Goal: Task Accomplishment & Management: Manage account settings

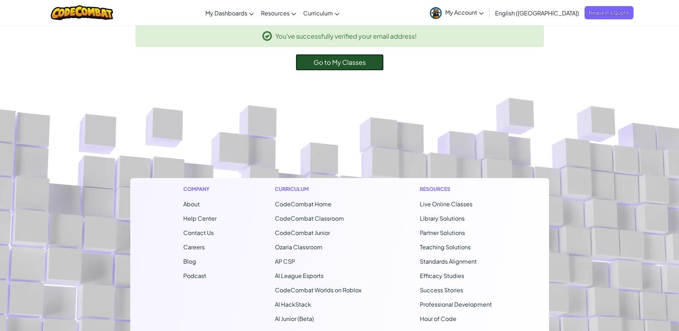
click at [340, 62] on span "Go to My Classes" at bounding box center [340, 62] width 52 height 8
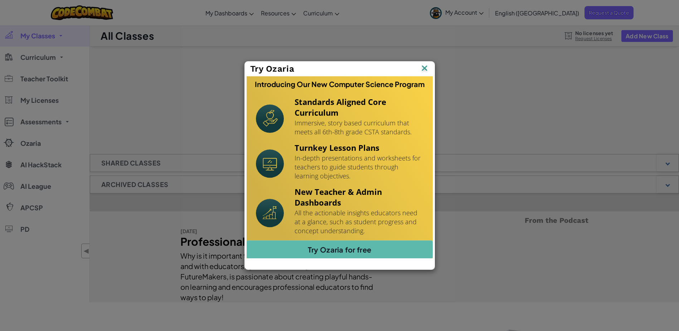
click at [0, 0] on img at bounding box center [0, 0] width 0 height 0
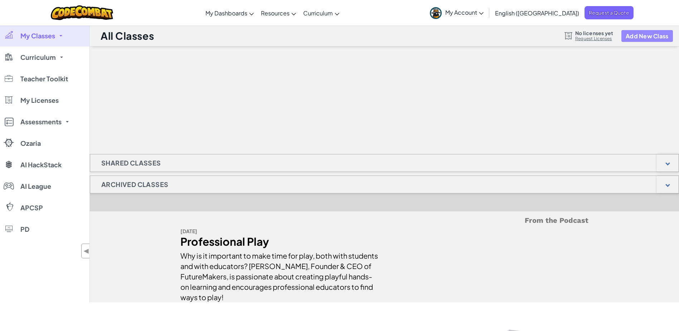
click at [653, 31] on button "Add New Class" at bounding box center [647, 36] width 52 height 12
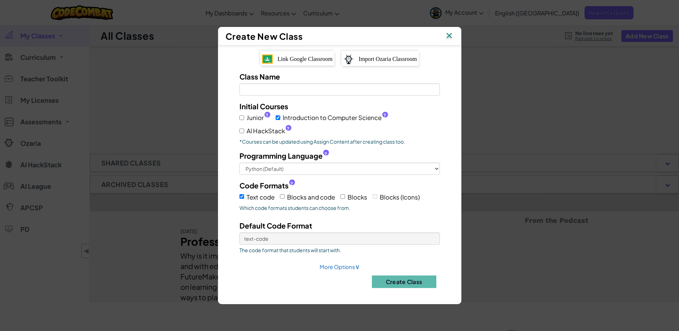
click at [284, 59] on span "Link Google Classroom" at bounding box center [304, 59] width 55 height 6
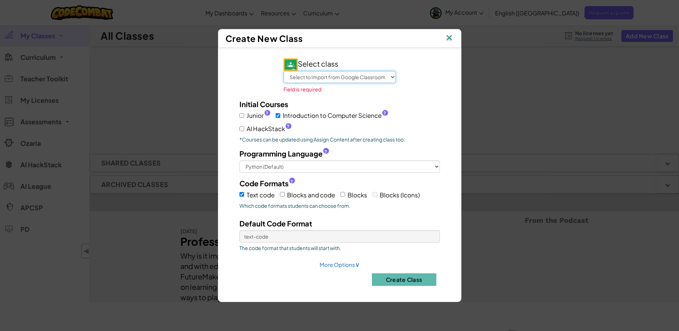
click at [312, 78] on select "Select to Import from Google Classroom Coding 10th Grade Media Arts Current Eve…" at bounding box center [339, 77] width 112 height 12
select select "801349782806"
click at [283, 76] on select "Select to Import from Google Classroom Coding 10th Grade Media Arts Current Eve…" at bounding box center [339, 77] width 112 height 12
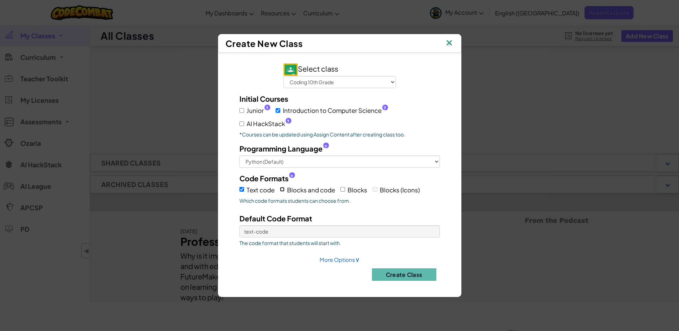
click at [281, 188] on input "Blocks and code" at bounding box center [282, 189] width 5 height 5
checkbox input "true"
click at [374, 233] on select "Text code Blocks and code" at bounding box center [339, 231] width 200 height 12
click at [239, 225] on select "Text code Blocks and code" at bounding box center [339, 231] width 200 height 12
click at [411, 276] on button "Create Class" at bounding box center [404, 274] width 64 height 13
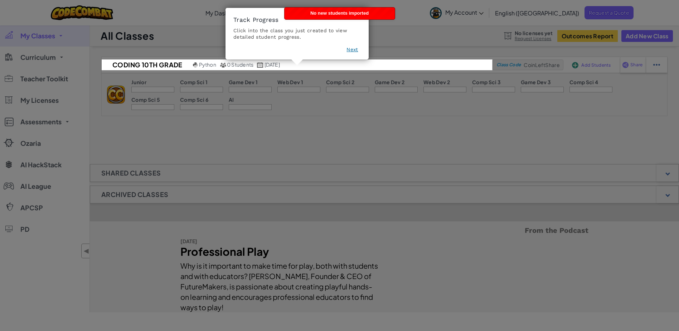
click at [352, 50] on button "Next" at bounding box center [351, 49] width 11 height 7
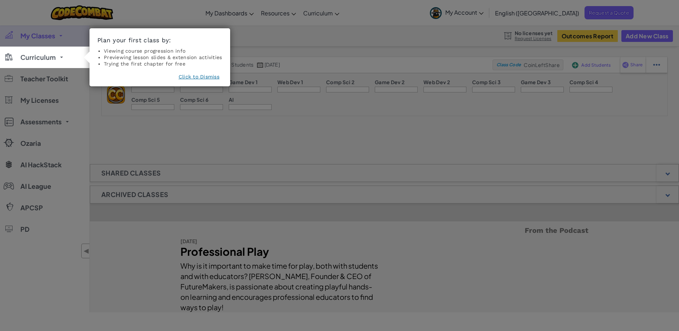
click at [189, 77] on button "Click to Dismiss" at bounding box center [199, 76] width 41 height 7
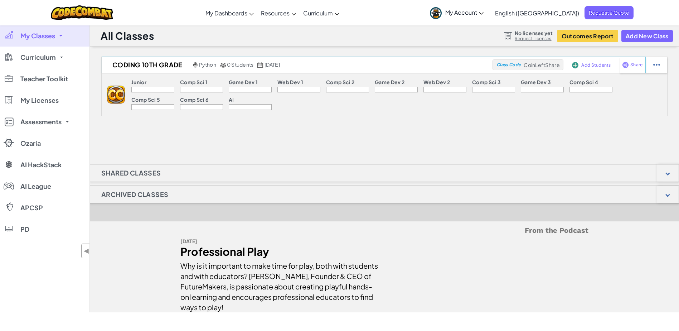
click at [515, 65] on span "Class Code" at bounding box center [508, 65] width 24 height 4
click at [576, 63] on img at bounding box center [575, 65] width 6 height 6
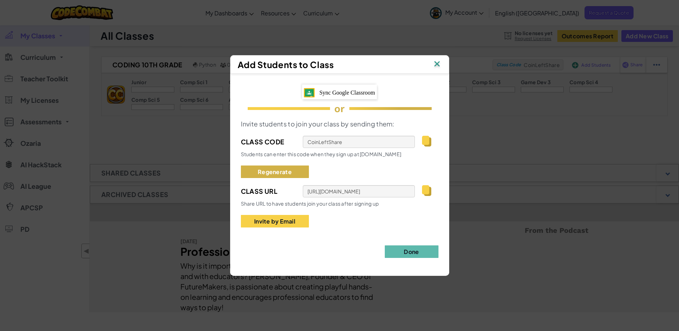
click at [285, 173] on button "Regenerate" at bounding box center [275, 171] width 68 height 13
type input "MilkSkySize"
type input "[URL][DOMAIN_NAME]"
click at [427, 140] on img at bounding box center [426, 141] width 9 height 11
click at [338, 93] on span "Sync Google Classroom" at bounding box center [347, 92] width 56 height 6
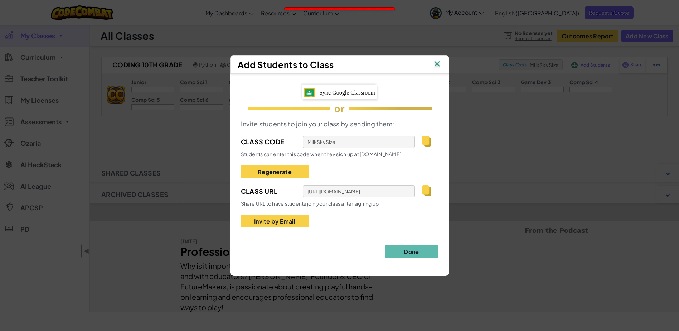
click at [438, 62] on img at bounding box center [436, 64] width 9 height 11
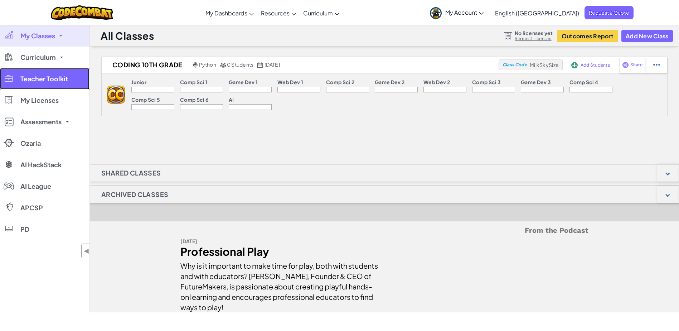
click at [52, 78] on span "Teacher Toolkit" at bounding box center [44, 79] width 48 height 6
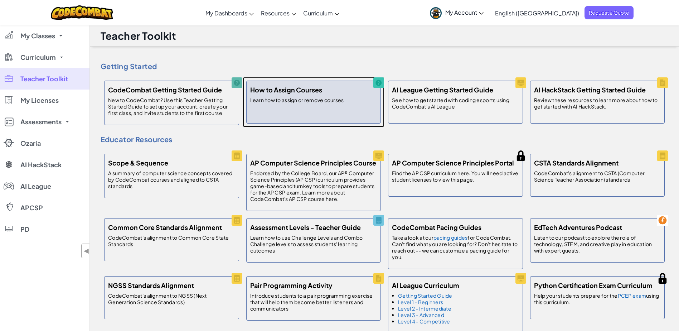
click at [310, 98] on p "Learn how to assign or remove courses" at bounding box center [297, 100] width 94 height 6
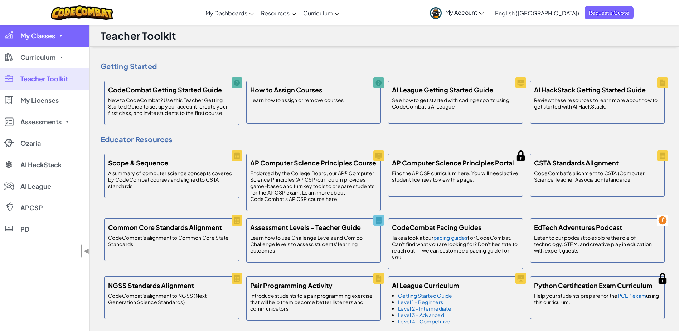
click at [56, 38] on link "My Classes" at bounding box center [44, 35] width 89 height 21
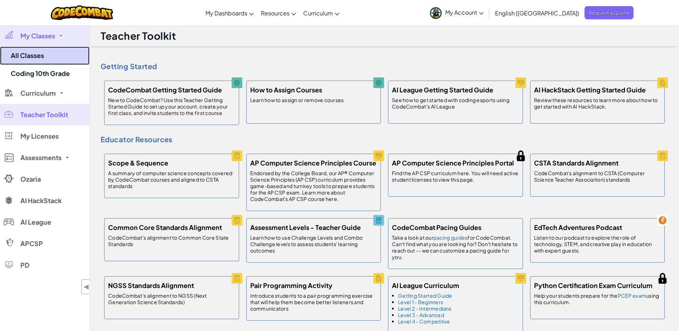
click at [30, 53] on link "All Classes" at bounding box center [44, 56] width 89 height 18
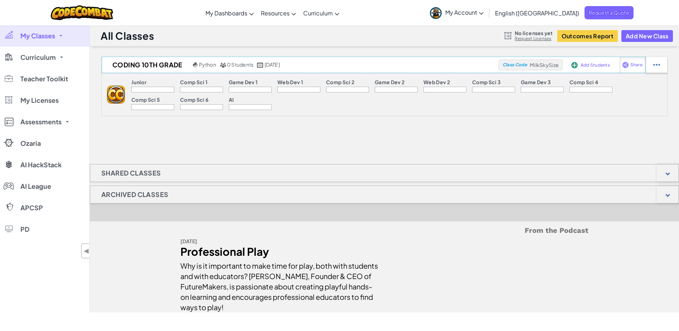
click at [630, 60] on div "Share" at bounding box center [633, 65] width 26 height 16
select select "write"
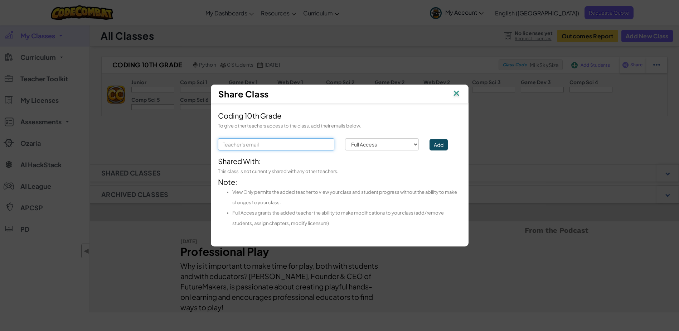
click at [225, 143] on input "text" at bounding box center [276, 144] width 116 height 12
type input "[EMAIL_ADDRESS][DOMAIN_NAME]"
click at [442, 144] on button "Add" at bounding box center [438, 144] width 18 height 11
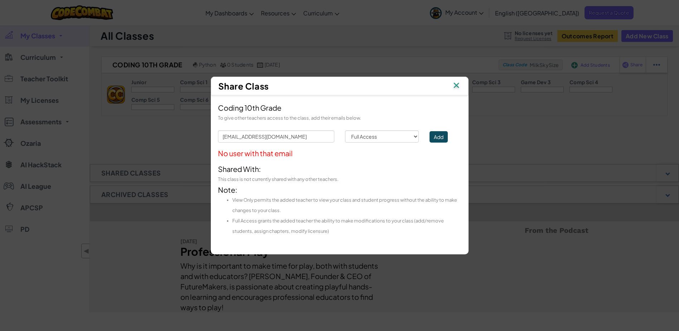
click at [458, 84] on img at bounding box center [456, 86] width 9 height 11
